Goal: Task Accomplishment & Management: Manage account settings

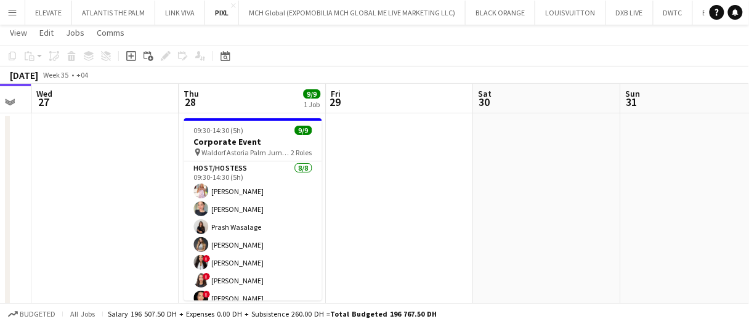
scroll to position [46, 0]
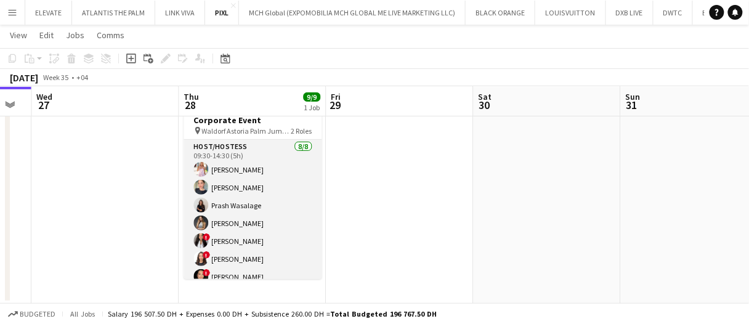
click at [241, 228] on app-card-role "Host/Hostess 8/8 09:30-14:30 (5h) Maryna Tsypar Tanyarat Prachuabsin Prash Wasa…" at bounding box center [253, 223] width 138 height 167
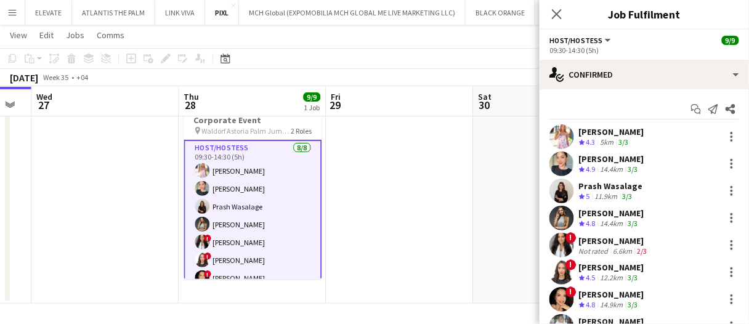
click at [624, 236] on div "Mayara Do Nascimento Silva" at bounding box center [614, 240] width 71 height 11
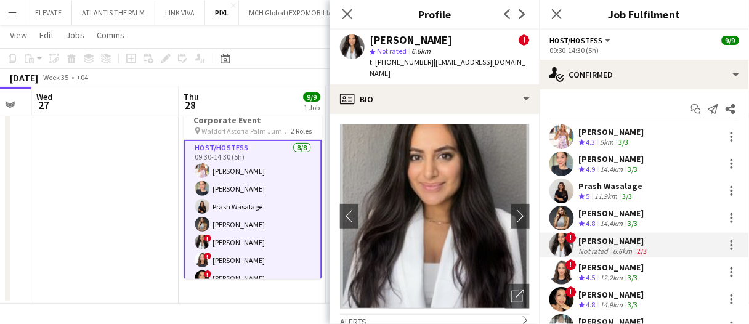
click at [630, 217] on div "Kseniya Papova" at bounding box center [611, 213] width 65 height 11
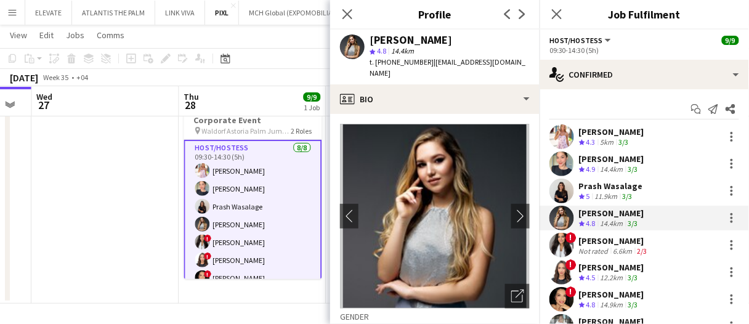
click at [632, 199] on app-skills-label "3/3" at bounding box center [628, 196] width 10 height 9
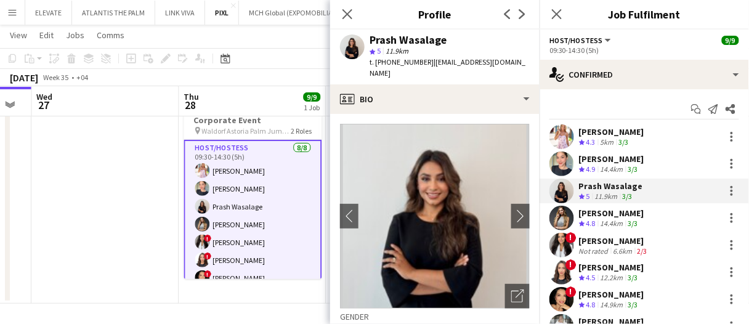
drag, startPoint x: 638, startPoint y: 150, endPoint x: 643, endPoint y: 135, distance: 15.0
click at [638, 150] on div "Maryna Tsypar Crew rating 4.3 5km 3/3 Tanyarat Prachuabsin Crew rating 4.9 14.4…" at bounding box center [643, 231] width 209 height 214
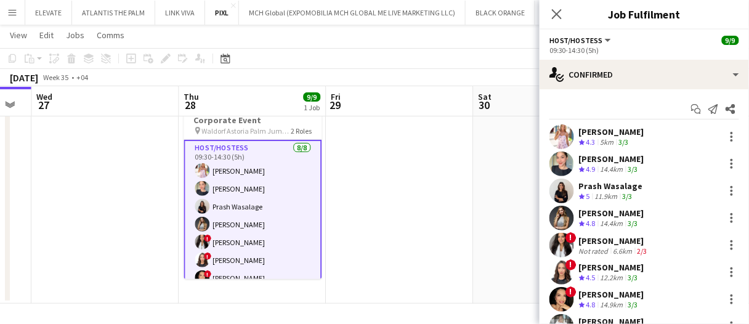
click at [621, 159] on div "Tanyarat Prachuabsin" at bounding box center [611, 158] width 65 height 11
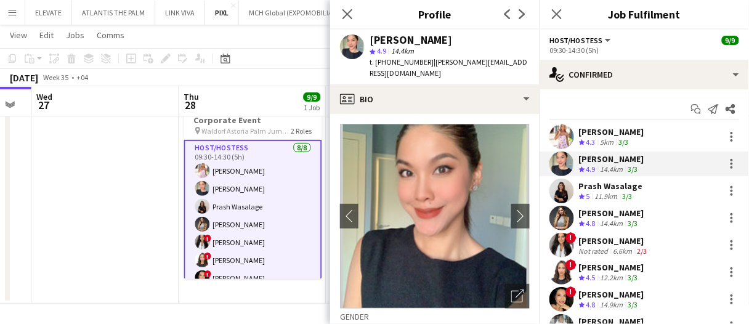
click at [627, 131] on div "Maryna Tsypar" at bounding box center [611, 131] width 65 height 11
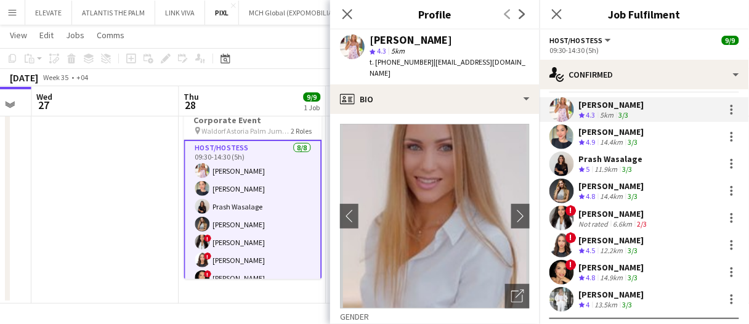
scroll to position [50, 0]
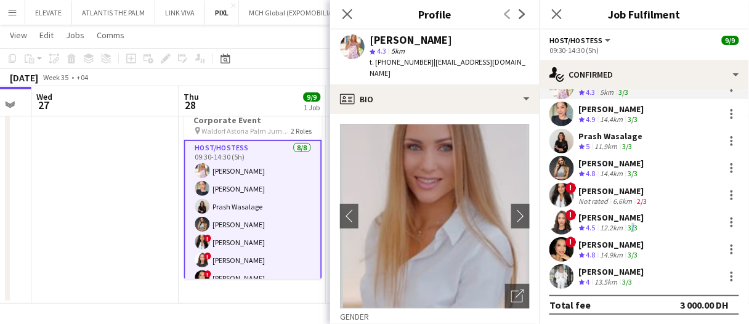
click at [634, 223] on app-skills-label "3/3" at bounding box center [633, 227] width 10 height 9
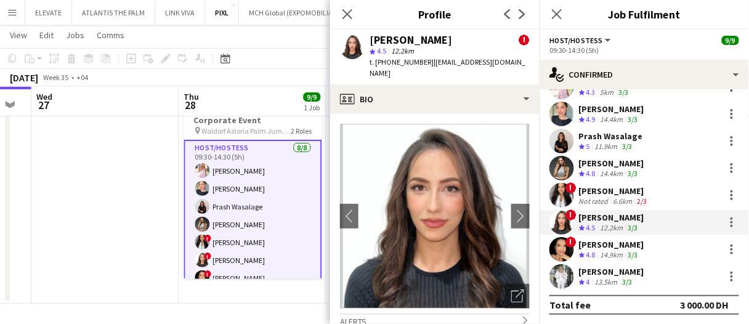
click at [646, 248] on div "! Carolina Alvarez Crew rating 4.8 14.9km 3/3" at bounding box center [643, 249] width 209 height 25
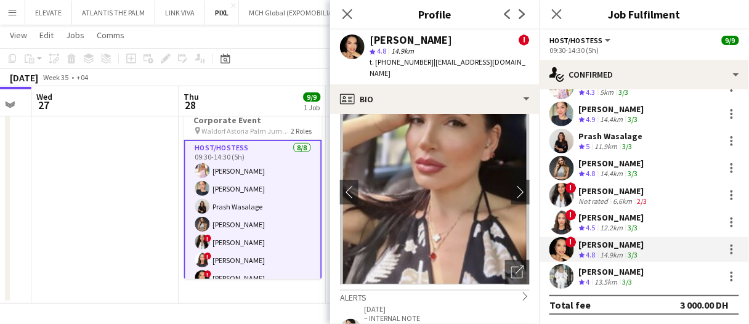
scroll to position [0, 0]
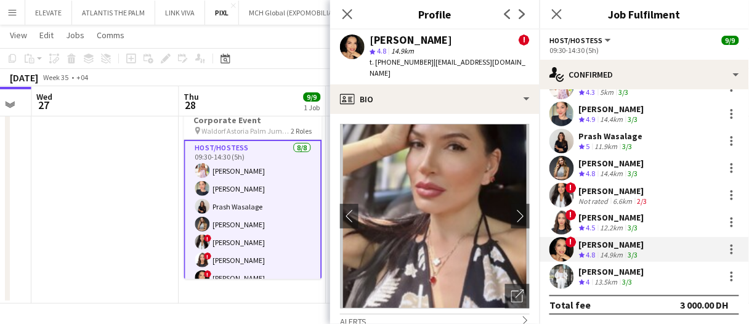
click at [615, 281] on div "13.5km" at bounding box center [606, 282] width 28 height 10
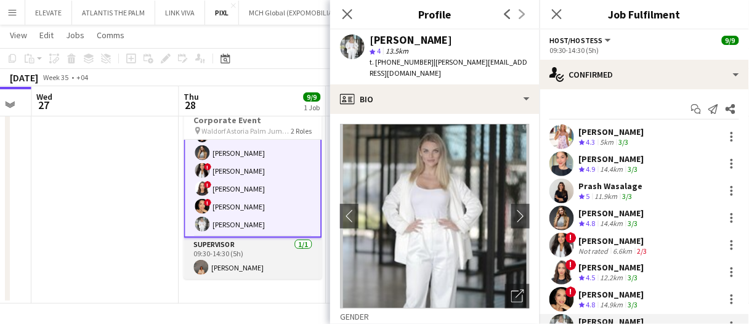
click at [251, 273] on app-card-role "Supervisor 1/1 09:30-14:30 (5h) Kristina Kukec" at bounding box center [253, 259] width 138 height 42
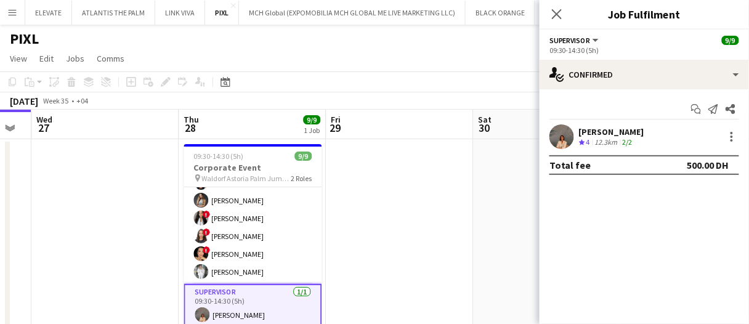
click at [594, 134] on div "Kristina Kukec" at bounding box center [611, 131] width 65 height 11
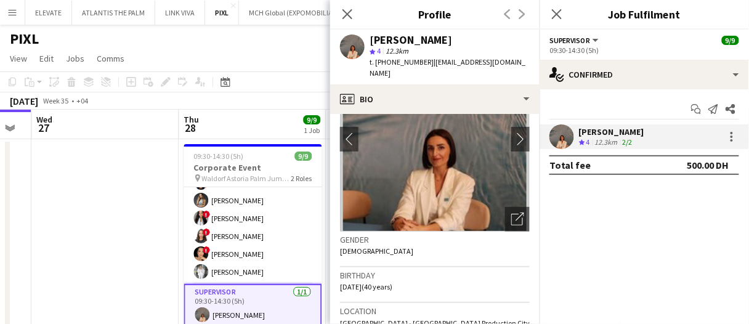
scroll to position [62, 0]
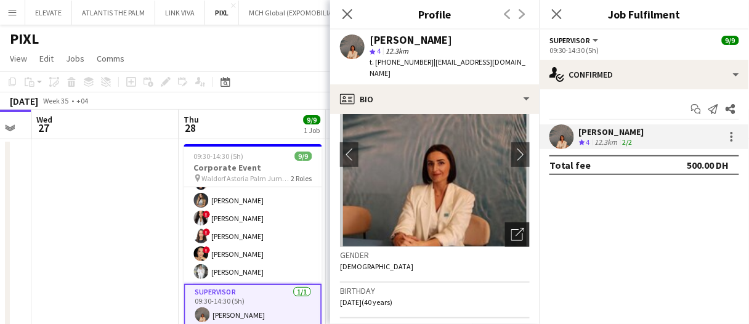
click at [511, 228] on icon "Open photos pop-in" at bounding box center [517, 234] width 13 height 13
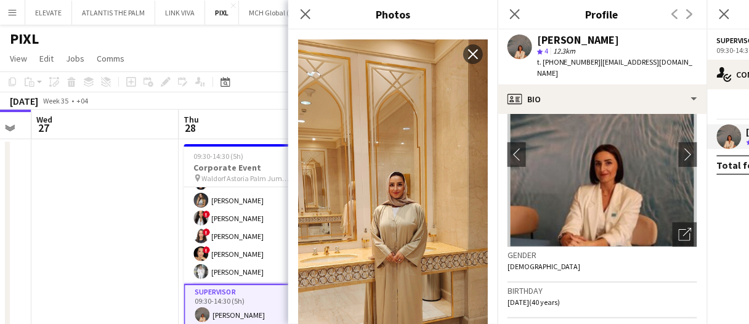
scroll to position [2771, 0]
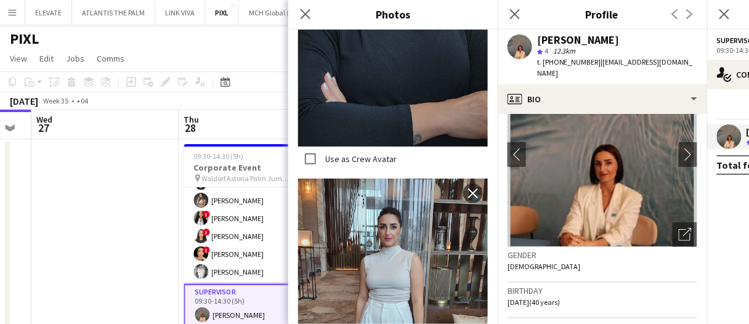
drag, startPoint x: 303, startPoint y: 15, endPoint x: 312, endPoint y: 42, distance: 28.6
click at [304, 15] on icon "Close pop-in" at bounding box center [306, 14] width 10 height 10
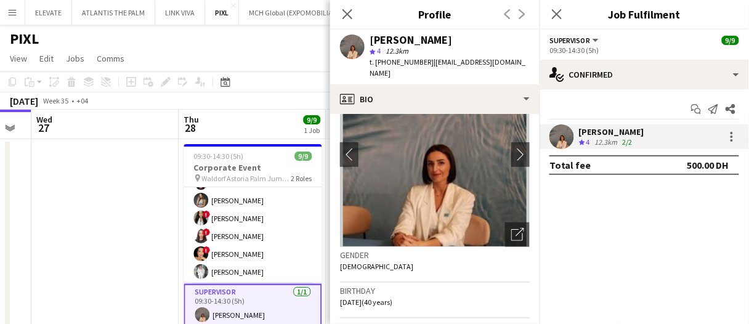
click at [166, 209] on app-date-cell at bounding box center [105, 245] width 147 height 212
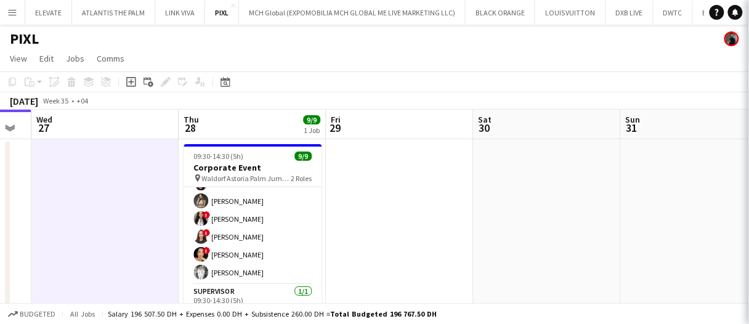
scroll to position [69, 0]
click at [166, 209] on app-date-cell at bounding box center [105, 245] width 147 height 212
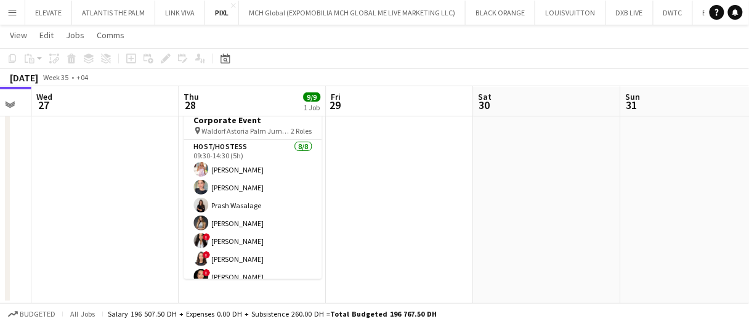
scroll to position [0, 0]
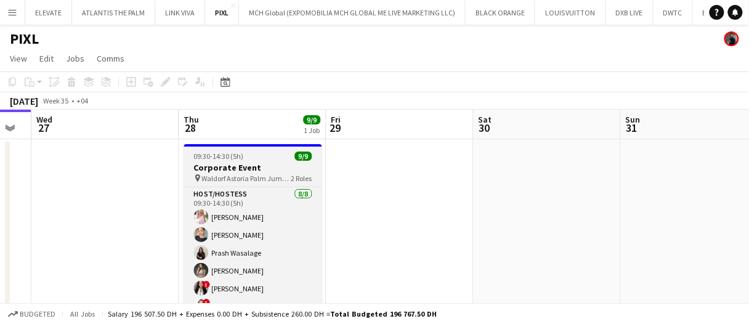
click at [258, 172] on h3 "Corporate Event" at bounding box center [253, 167] width 138 height 11
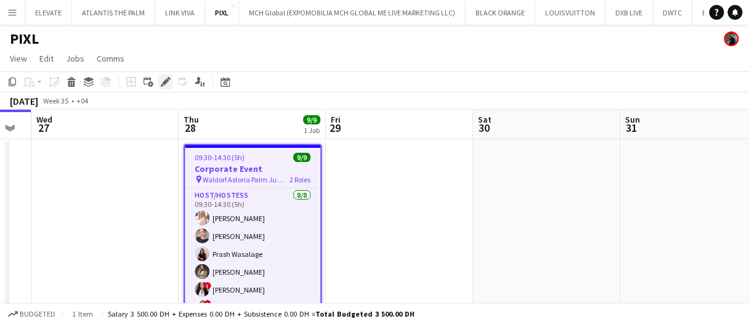
click at [163, 80] on icon "Edit" at bounding box center [166, 82] width 10 height 10
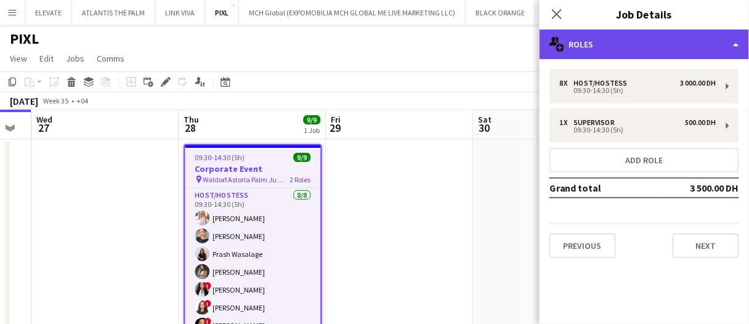
click at [579, 39] on div "multiple-users-add Roles" at bounding box center [643, 45] width 209 height 30
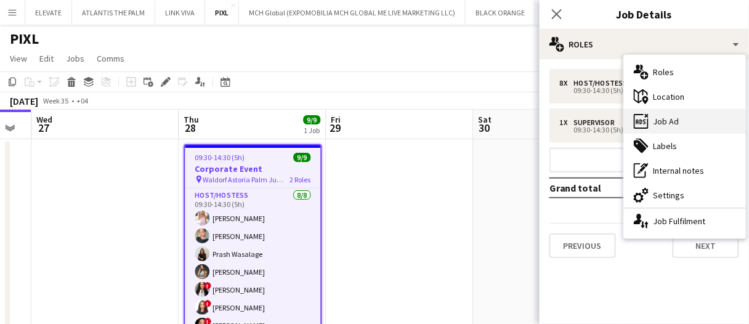
click at [665, 117] on div "ads-window Job Ad" at bounding box center [685, 121] width 122 height 25
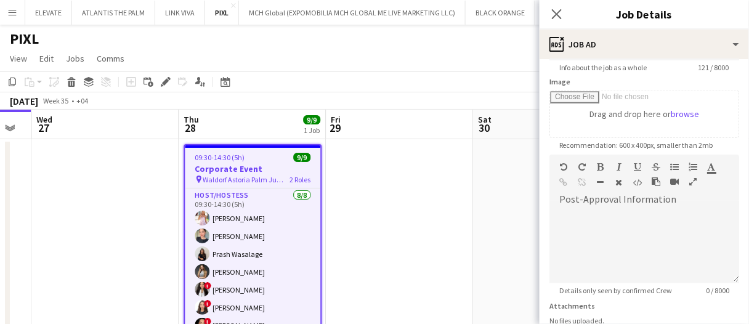
scroll to position [190, 0]
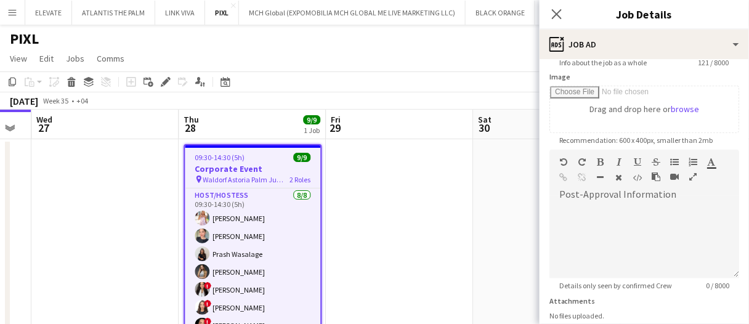
click at [453, 251] on app-date-cell at bounding box center [399, 245] width 147 height 212
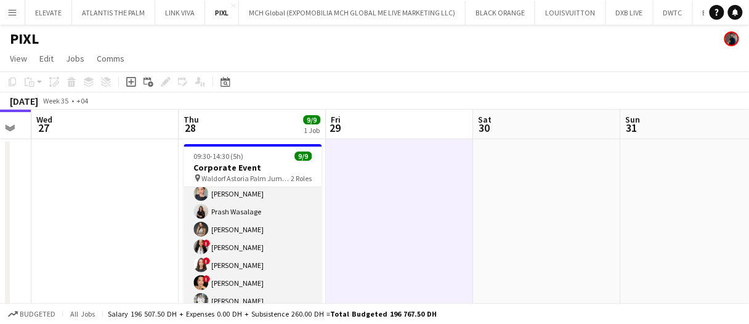
scroll to position [0, 0]
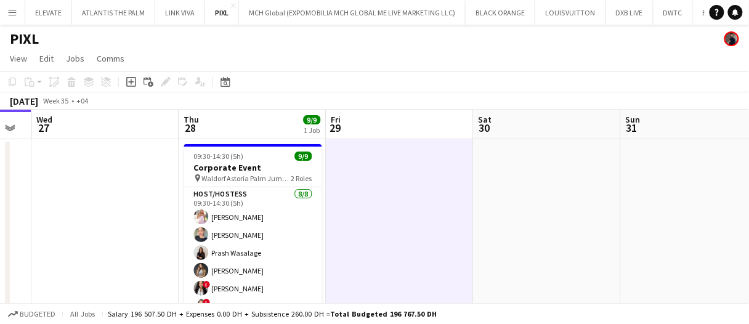
click at [404, 277] on app-date-cell at bounding box center [399, 245] width 147 height 212
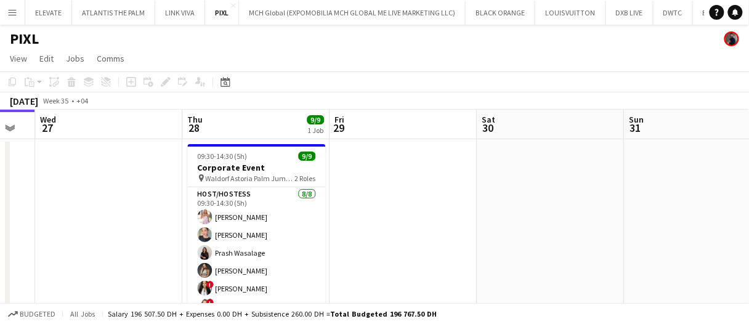
scroll to position [0, 570]
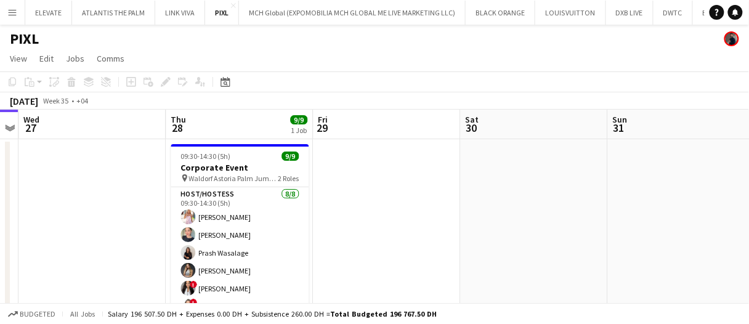
drag, startPoint x: 401, startPoint y: 281, endPoint x: 387, endPoint y: 249, distance: 35.3
drag, startPoint x: 387, startPoint y: 249, endPoint x: 367, endPoint y: 233, distance: 25.9
click at [367, 233] on app-calendar-viewport "Sat 23 Sun 24 Mon 25 Tue 26 Wed 27 Thu 28 9/9 1 Job Fri 29 Sat 30 Sun 31 Mon 1 …" at bounding box center [374, 230] width 749 height 241
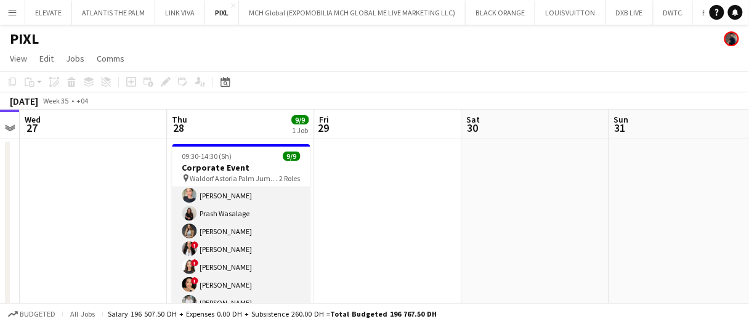
scroll to position [69, 0]
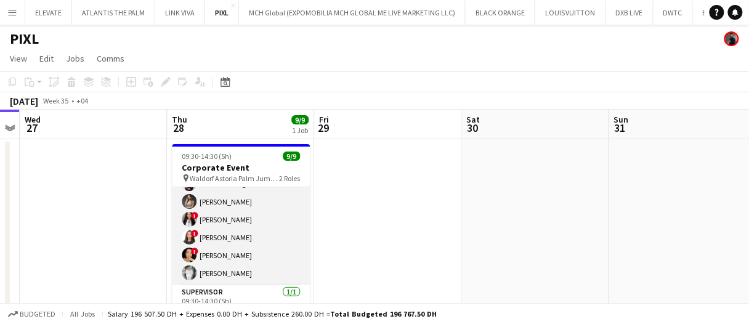
click at [256, 228] on app-card-role "Host/Hostess 8/8 09:30-14:30 (5h) Maryna Tsypar Tanyarat Prachuabsin Prash Wasa…" at bounding box center [241, 201] width 138 height 167
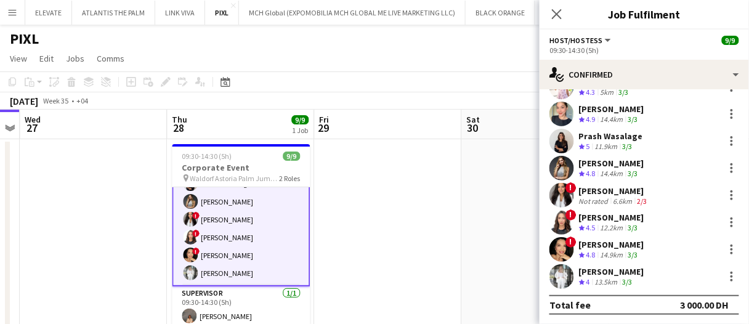
scroll to position [0, 0]
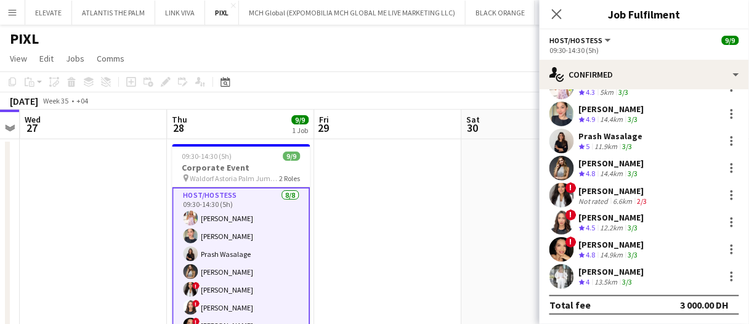
drag, startPoint x: 125, startPoint y: 185, endPoint x: 116, endPoint y: 180, distance: 9.9
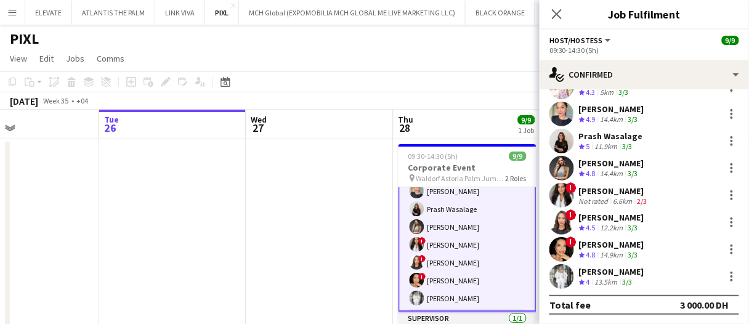
scroll to position [71, 0]
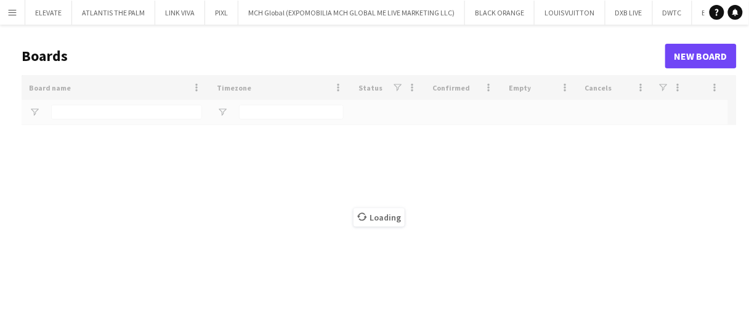
click at [16, 12] on app-icon "Menu" at bounding box center [12, 12] width 10 height 10
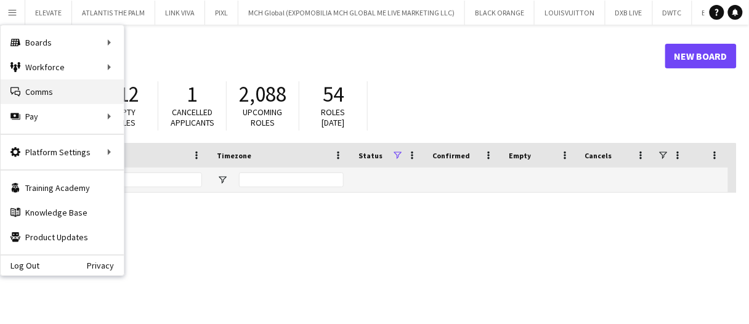
type input "***"
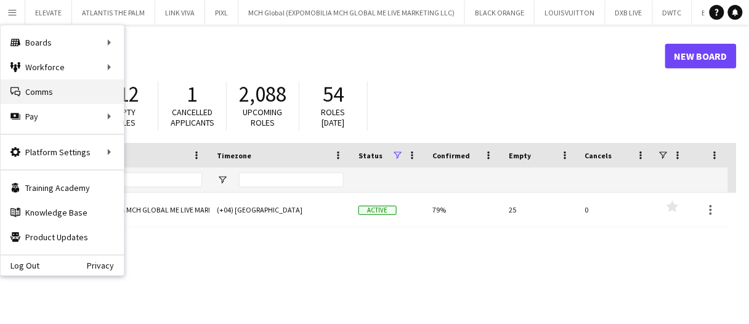
click at [46, 83] on link "Comms Comms" at bounding box center [62, 91] width 123 height 25
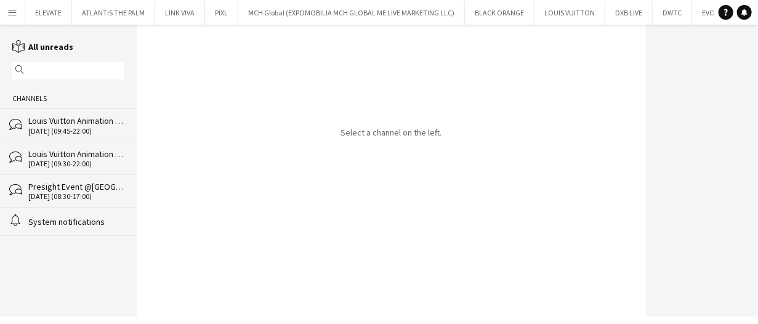
click at [71, 132] on div "29-08-2025 (09:45-22:00)" at bounding box center [76, 131] width 96 height 9
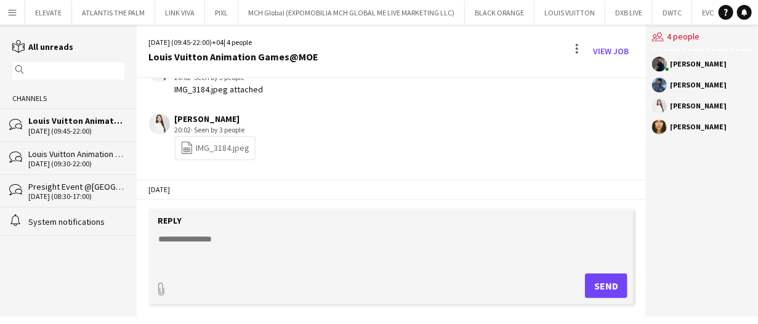
scroll to position [1185, 0]
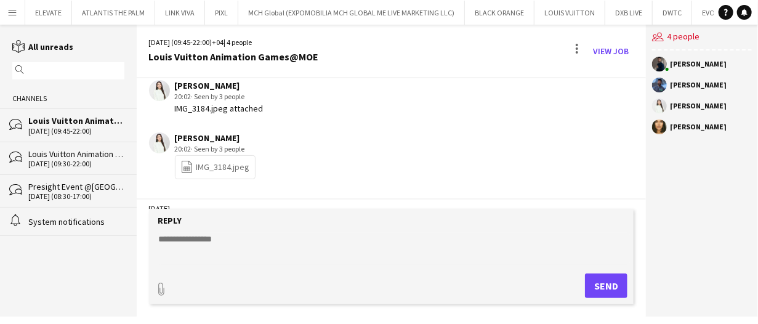
click at [236, 165] on link "file-spreadsheet IMG_3184.jpeg" at bounding box center [215, 167] width 70 height 14
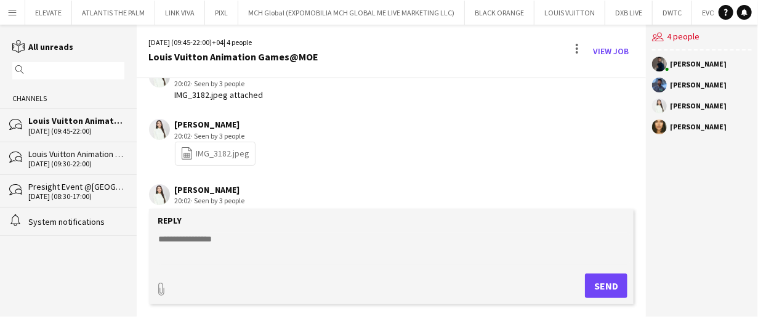
scroll to position [1062, 0]
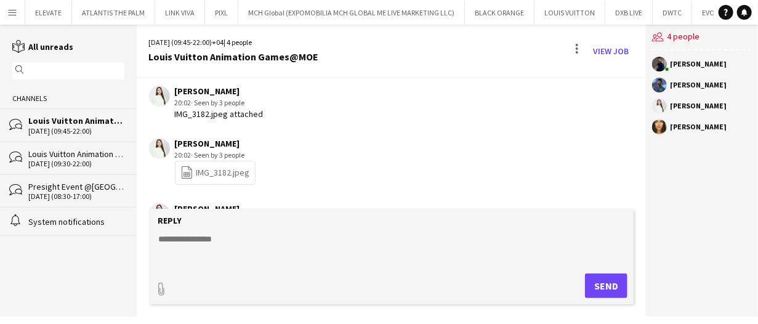
click at [219, 167] on link "file-spreadsheet IMG_3182.jpeg" at bounding box center [215, 173] width 70 height 14
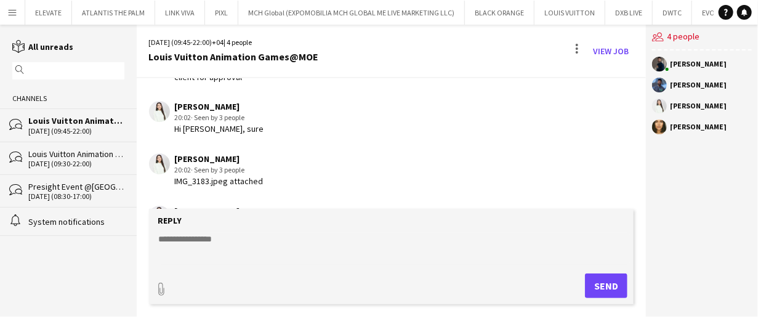
scroll to position [939, 0]
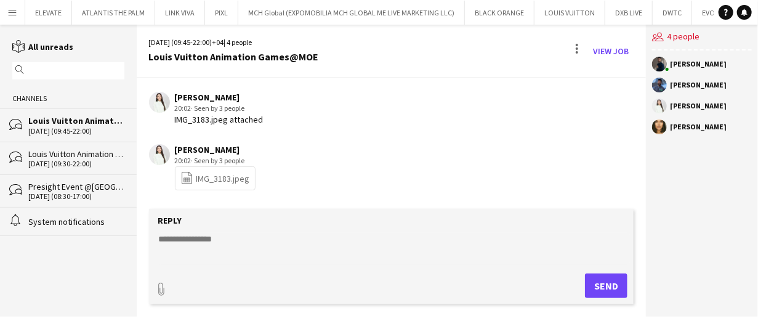
drag, startPoint x: 240, startPoint y: 177, endPoint x: 246, endPoint y: 173, distance: 7.7
click at [240, 177] on link "file-spreadsheet IMG_3183.jpeg" at bounding box center [215, 178] width 70 height 14
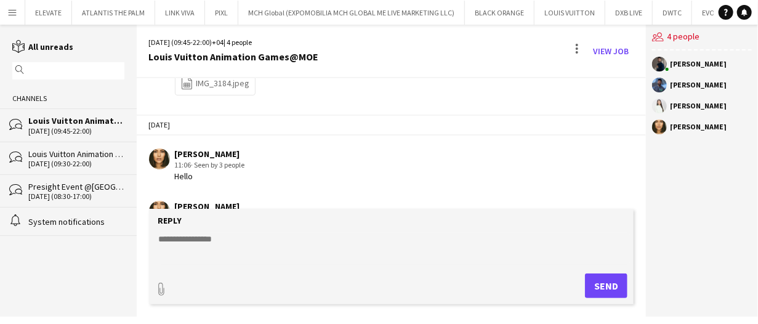
scroll to position [1309, 0]
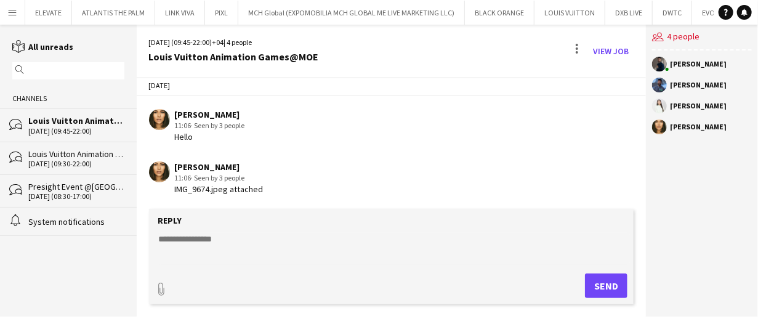
drag, startPoint x: 81, startPoint y: 163, endPoint x: 102, endPoint y: 155, distance: 22.4
click at [81, 163] on div "[DATE] (09:30-22:00)" at bounding box center [76, 163] width 96 height 9
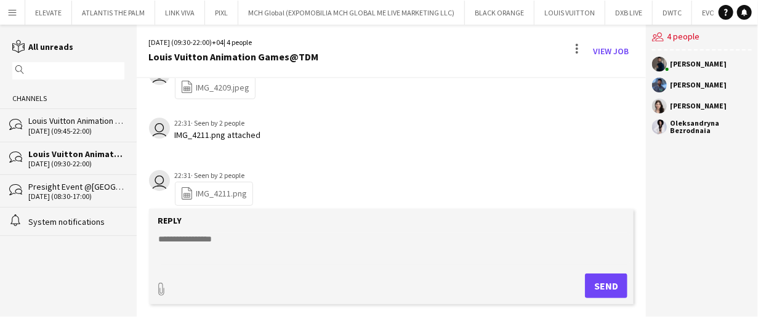
scroll to position [696, 0]
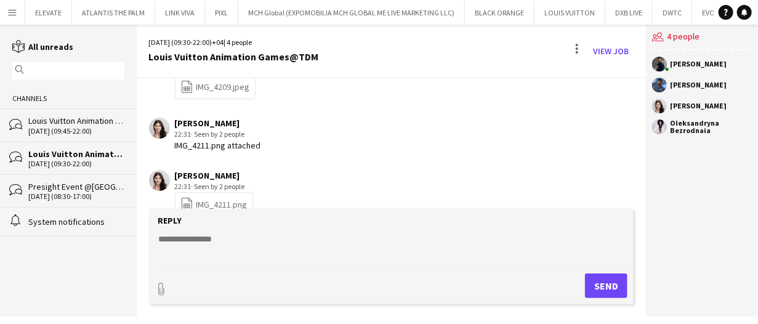
click at [227, 197] on link "file-spreadsheet IMG_4211.png" at bounding box center [213, 204] width 67 height 14
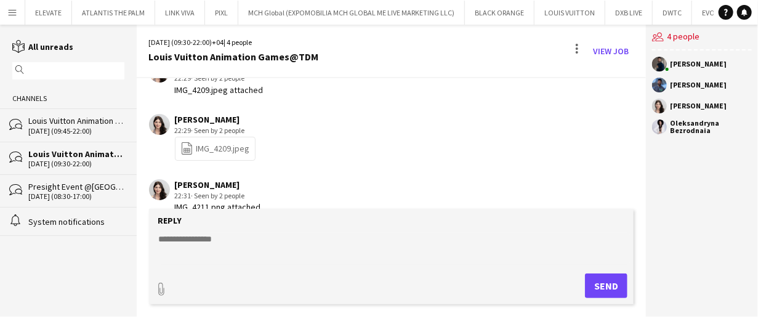
click at [235, 142] on link "file-spreadsheet IMG_4209.jpeg" at bounding box center [215, 149] width 70 height 14
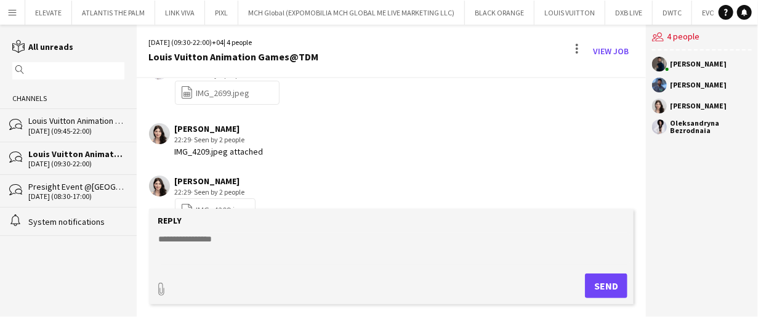
scroll to position [511, 0]
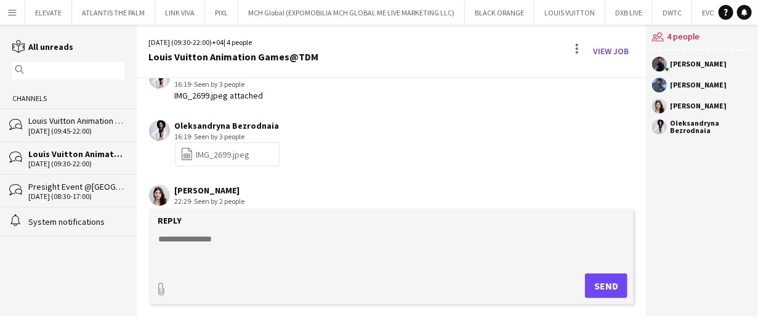
click at [254, 142] on div "file-spreadsheet IMG_2699.jpeg" at bounding box center [227, 154] width 105 height 24
click at [248, 147] on link "file-spreadsheet IMG_2699.jpeg" at bounding box center [215, 154] width 70 height 14
click at [383, 114] on app-chat-message "Oleksandryna Bezrodnaia 16:19 · Seen by 3 people file-spreadsheet IMG_2699.jpeg" at bounding box center [392, 143] width 510 height 59
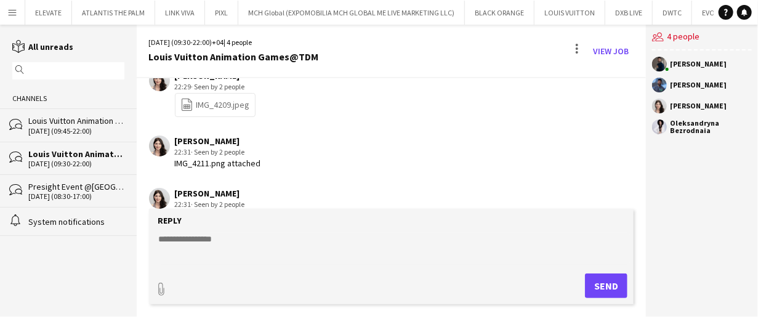
scroll to position [706, 0]
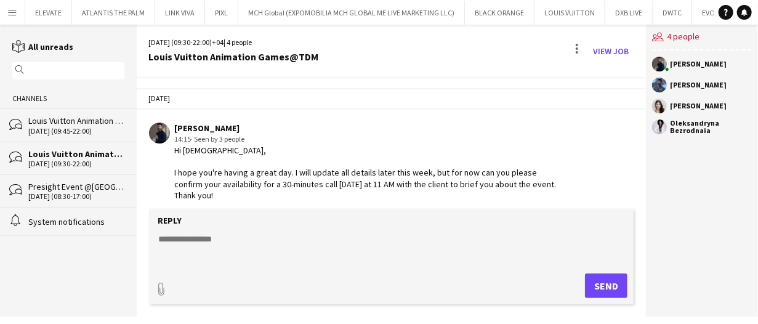
scroll to position [706, 0]
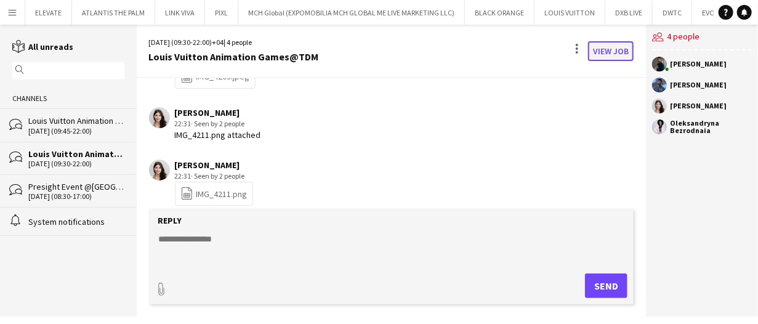
click at [623, 49] on link "View Job" at bounding box center [611, 51] width 46 height 20
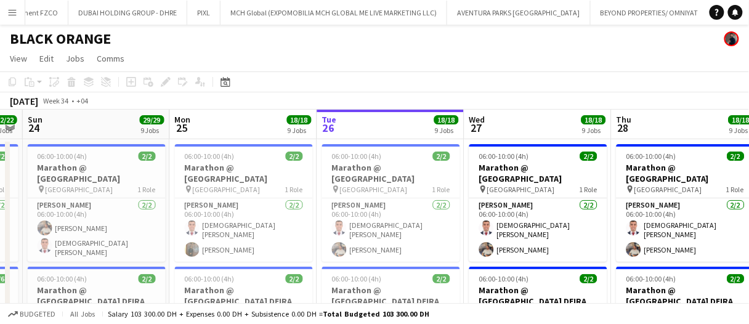
scroll to position [0, 421]
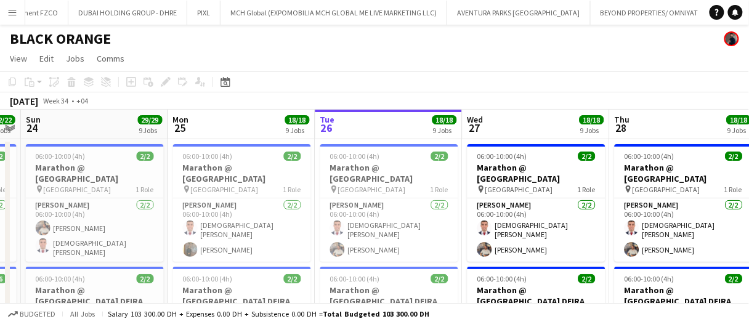
drag, startPoint x: 470, startPoint y: 127, endPoint x: 494, endPoint y: 121, distance: 24.8
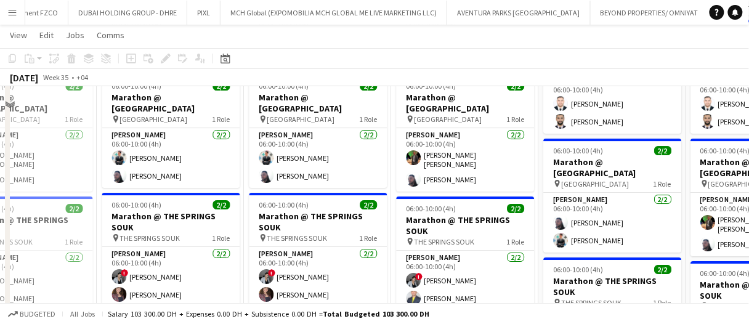
scroll to position [924, 0]
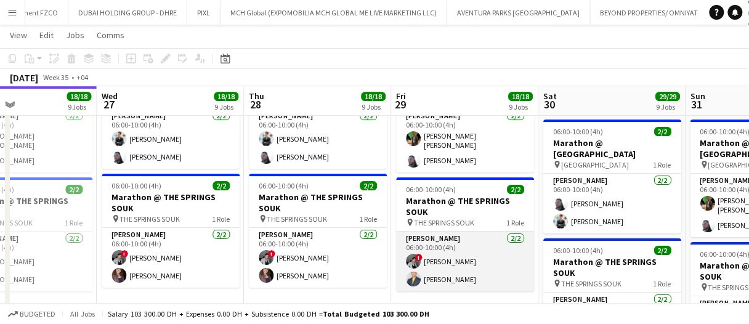
click at [485, 236] on app-card-role "[PERSON_NAME] [DATE] 06:00-10:00 (4h) ! [PERSON_NAME] [PERSON_NAME] [PERSON_NAM…" at bounding box center [466, 262] width 138 height 60
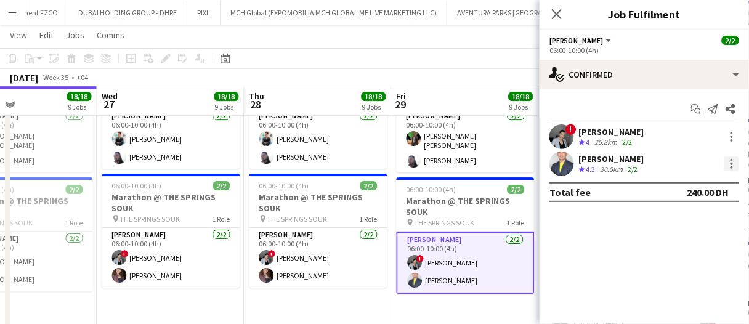
click at [733, 164] on div at bounding box center [731, 164] width 2 height 2
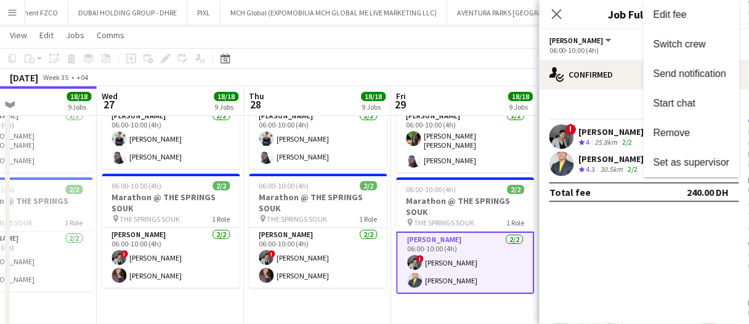
click at [680, 134] on span "Remove" at bounding box center [671, 132] width 37 height 10
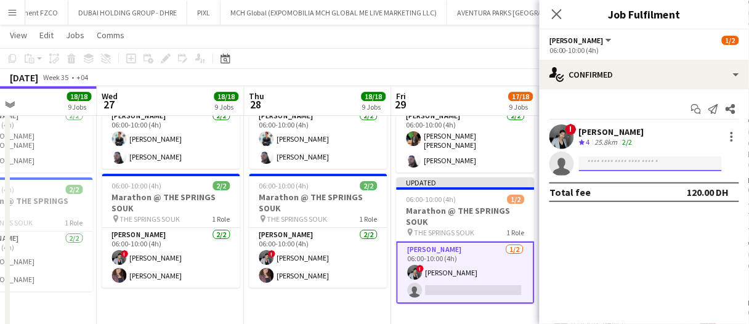
click at [642, 165] on input at bounding box center [650, 163] width 143 height 15
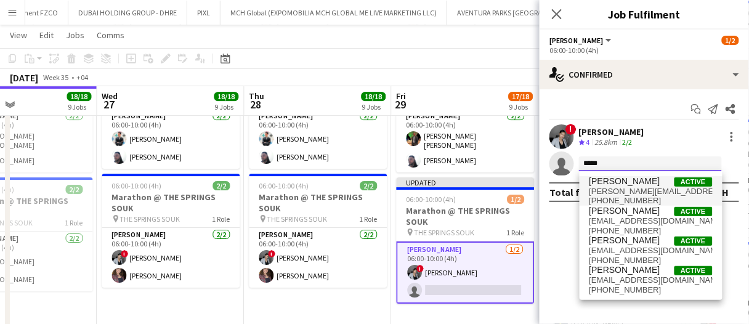
type input "*****"
click at [641, 193] on span "[PERSON_NAME][EMAIL_ADDRESS][PERSON_NAME][DOMAIN_NAME]" at bounding box center [650, 192] width 123 height 10
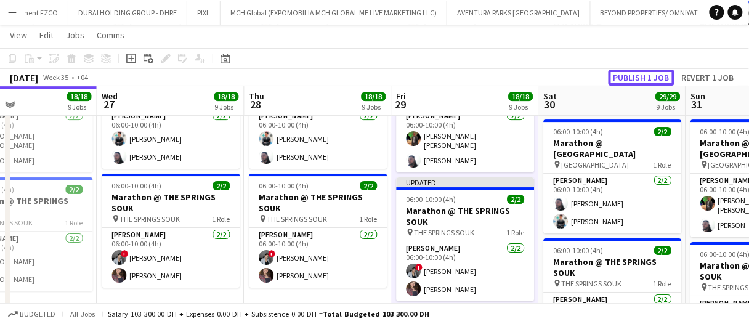
click at [645, 71] on button "Publish 1 job" at bounding box center [641, 78] width 66 height 16
